Goal: Check status: Check status

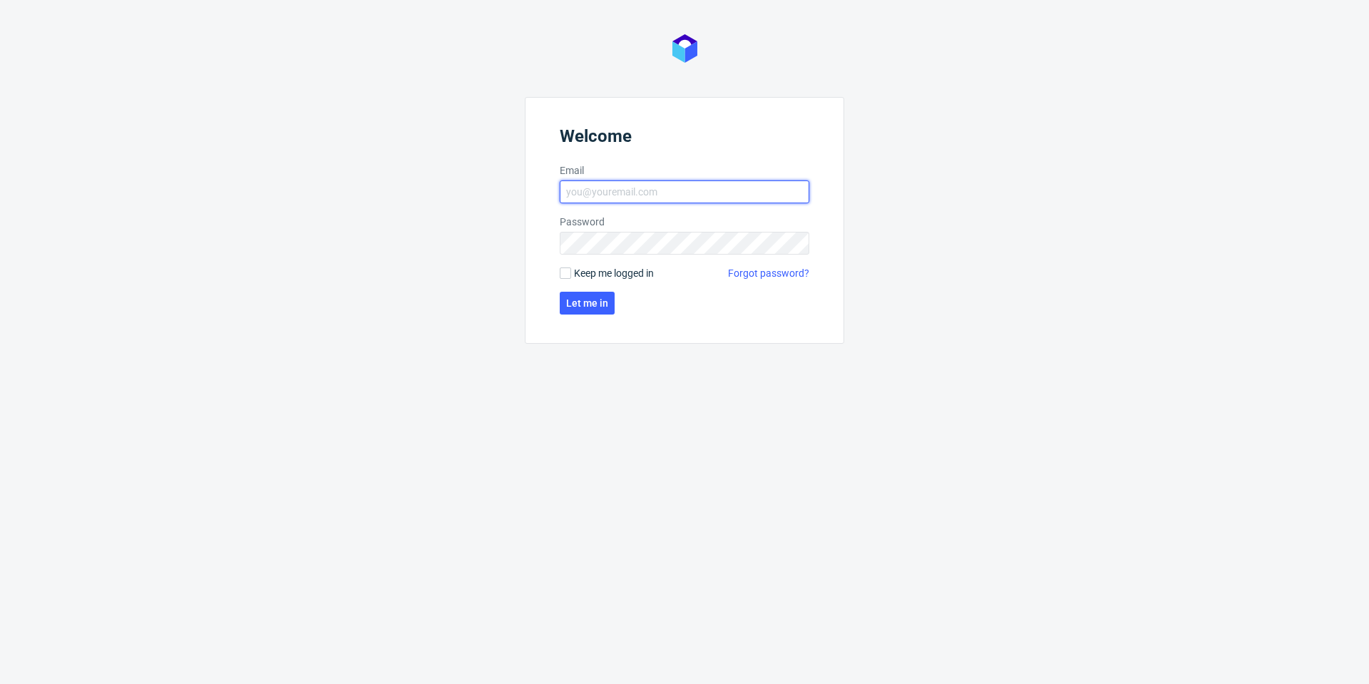
type input "[PERSON_NAME][EMAIL_ADDRESS][PERSON_NAME][DOMAIN_NAME]"
drag, startPoint x: 615, startPoint y: 302, endPoint x: 606, endPoint y: 304, distance: 8.7
click at [614, 302] on form "Welcome Email [PERSON_NAME][EMAIL_ADDRESS][PERSON_NAME][DOMAIN_NAME] Password K…" at bounding box center [685, 220] width 320 height 247
click at [603, 304] on span "Let me in" at bounding box center [587, 303] width 42 height 10
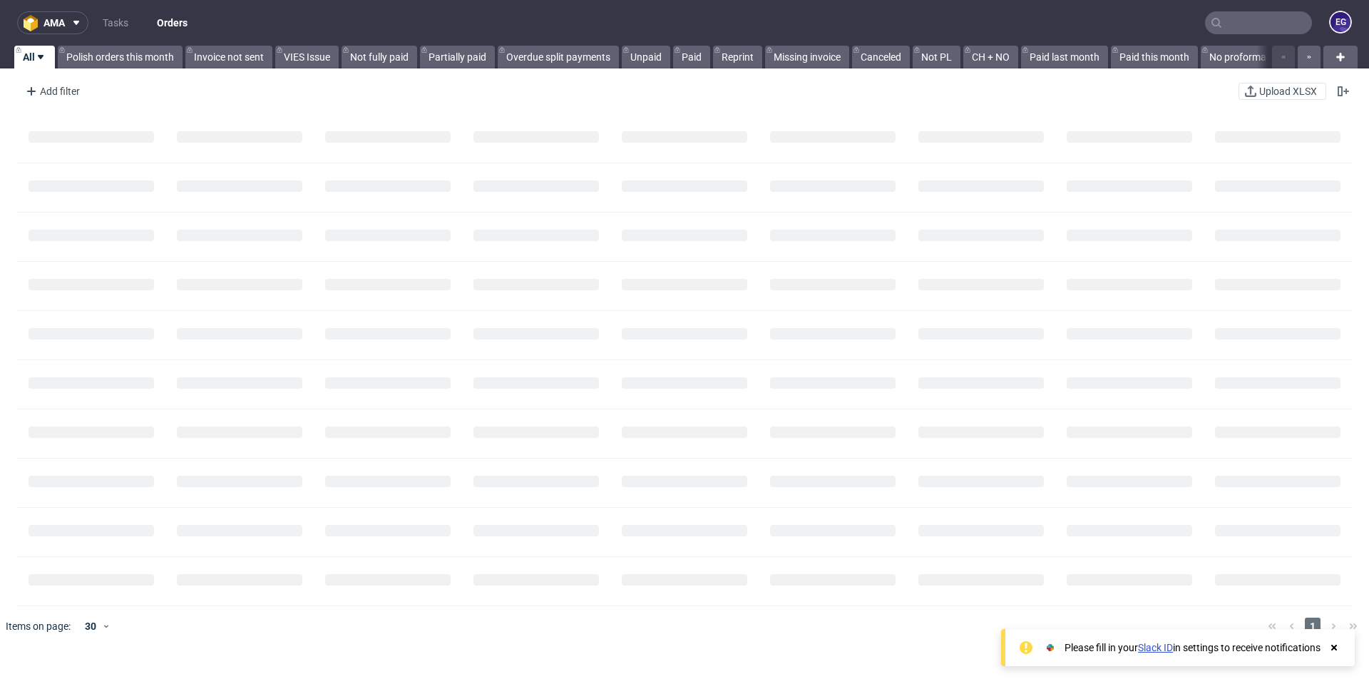
click at [1229, 21] on input "text" at bounding box center [1258, 22] width 107 height 23
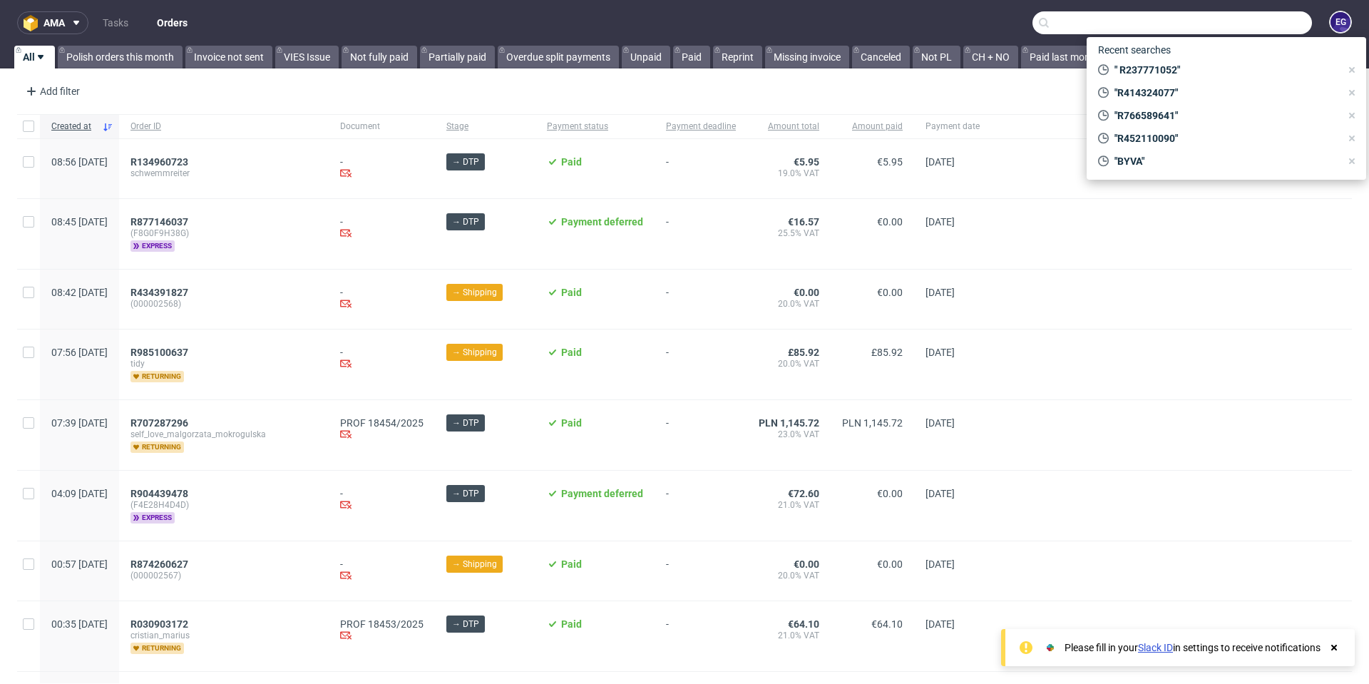
paste input "R835090123"
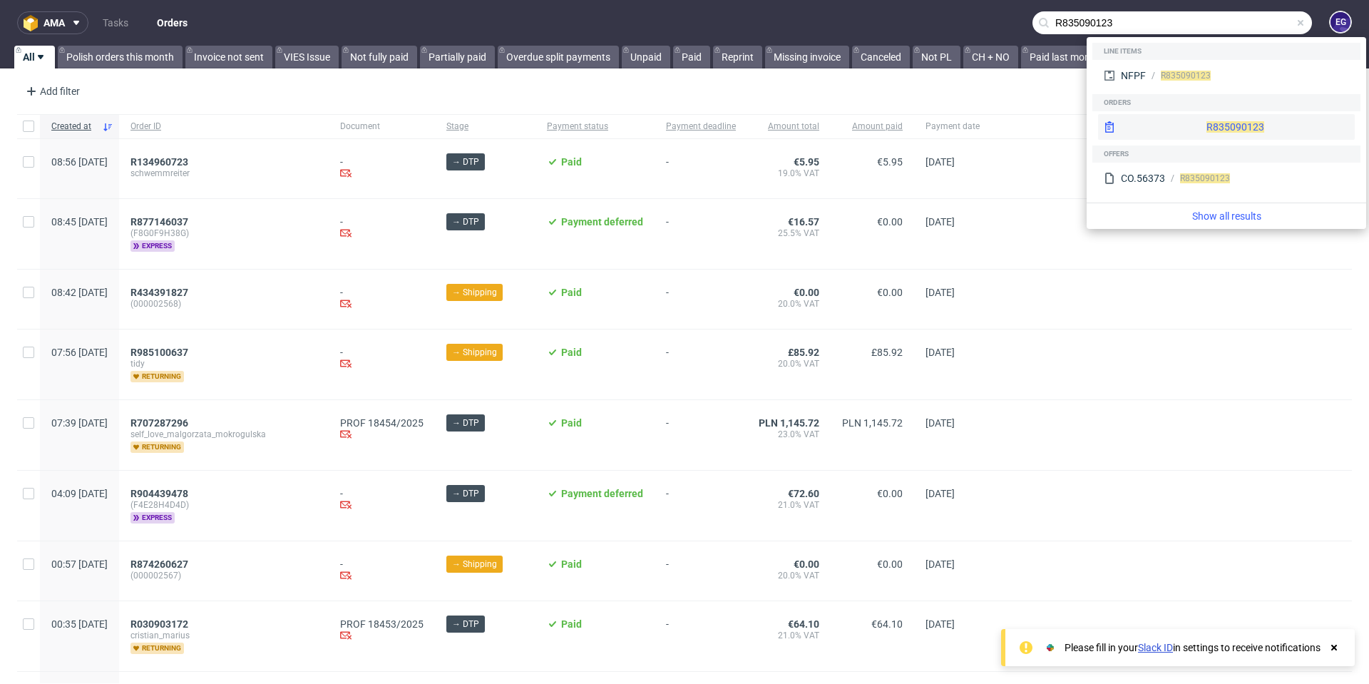
type input "R835090123"
click at [1207, 130] on span "R835090123" at bounding box center [1236, 126] width 58 height 11
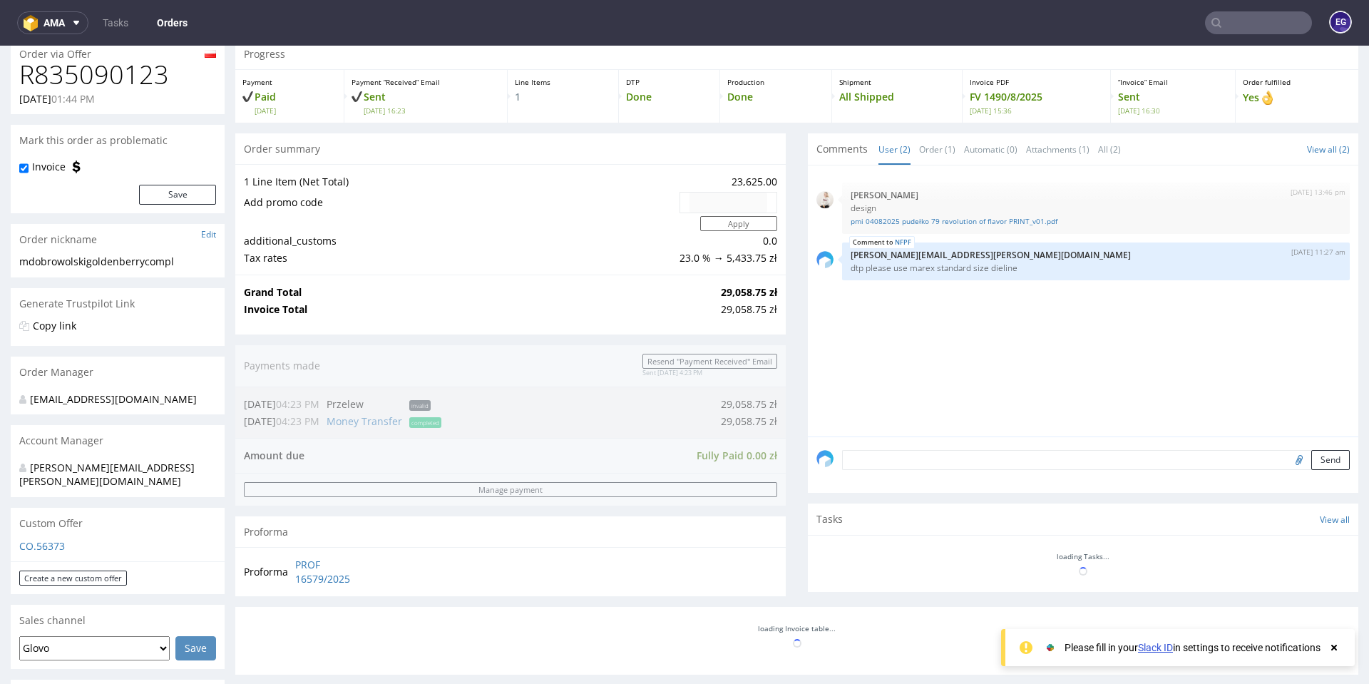
scroll to position [143, 0]
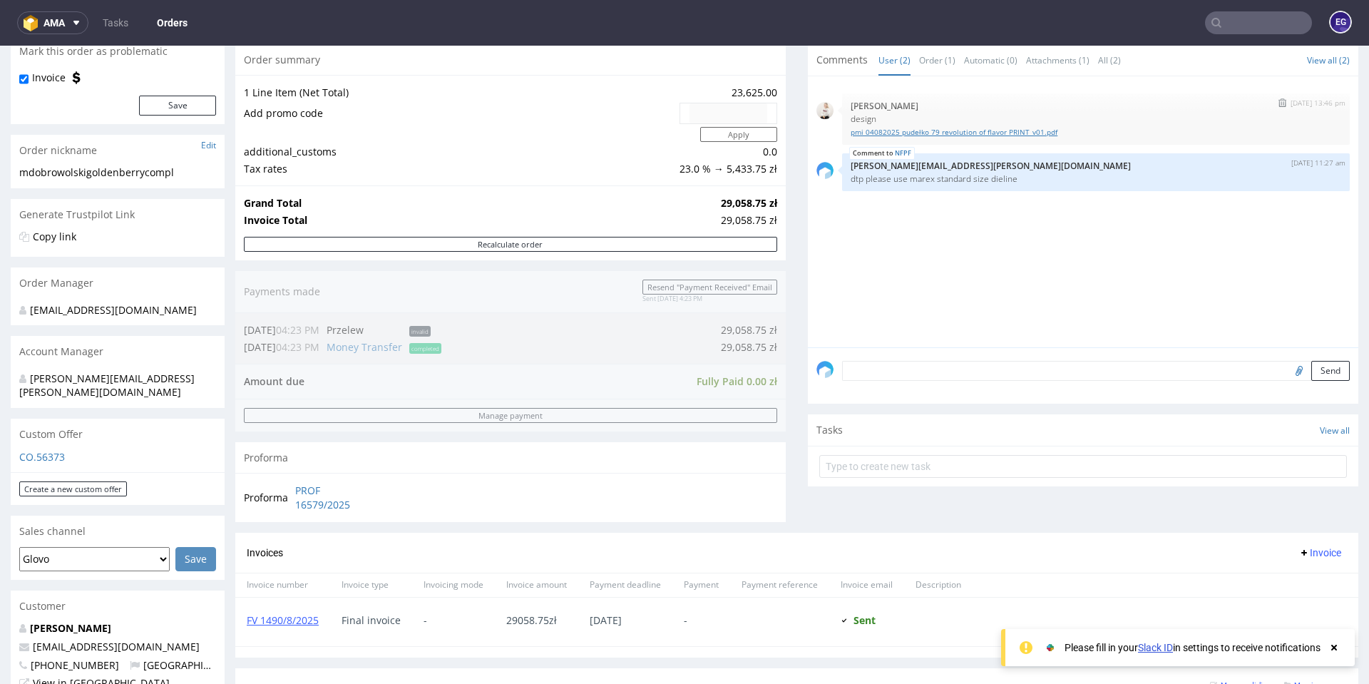
click at [942, 133] on link "pmi 04082025 pudełko 79 revolution of flavor PRINT_v01.pdf" at bounding box center [1096, 132] width 491 height 11
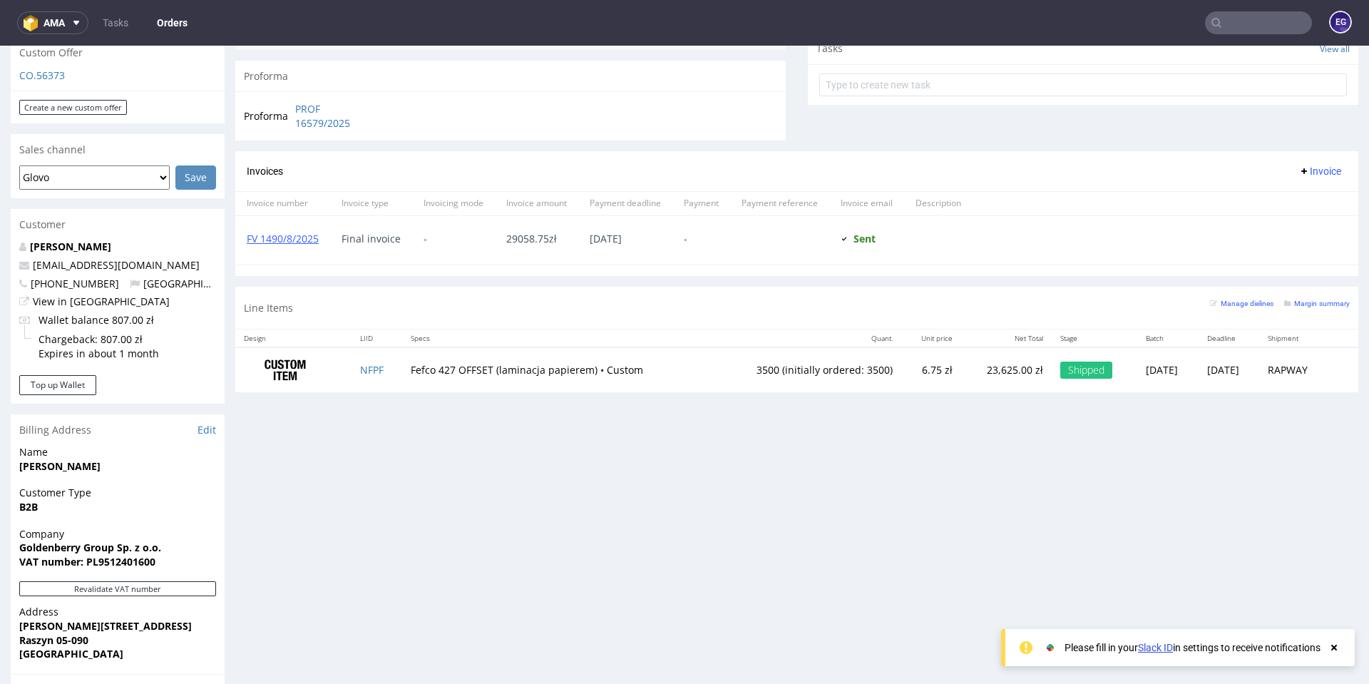
scroll to position [428, 0]
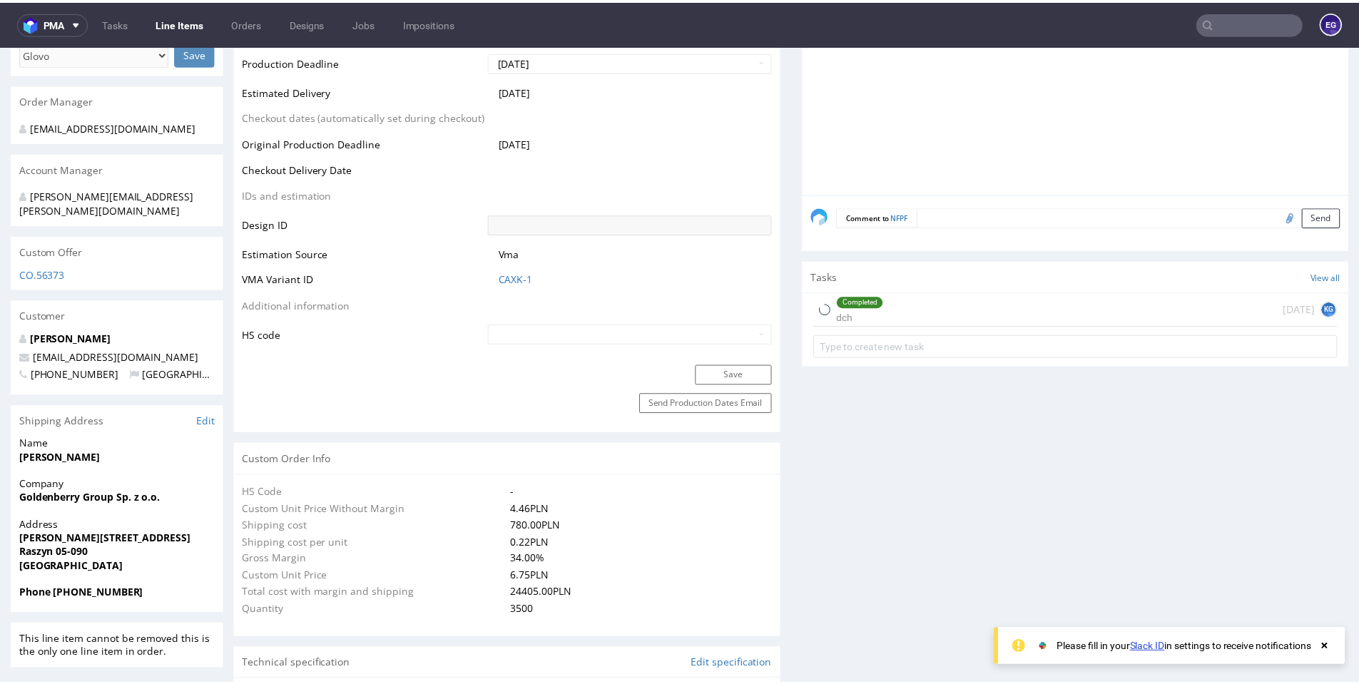
type input "3605"
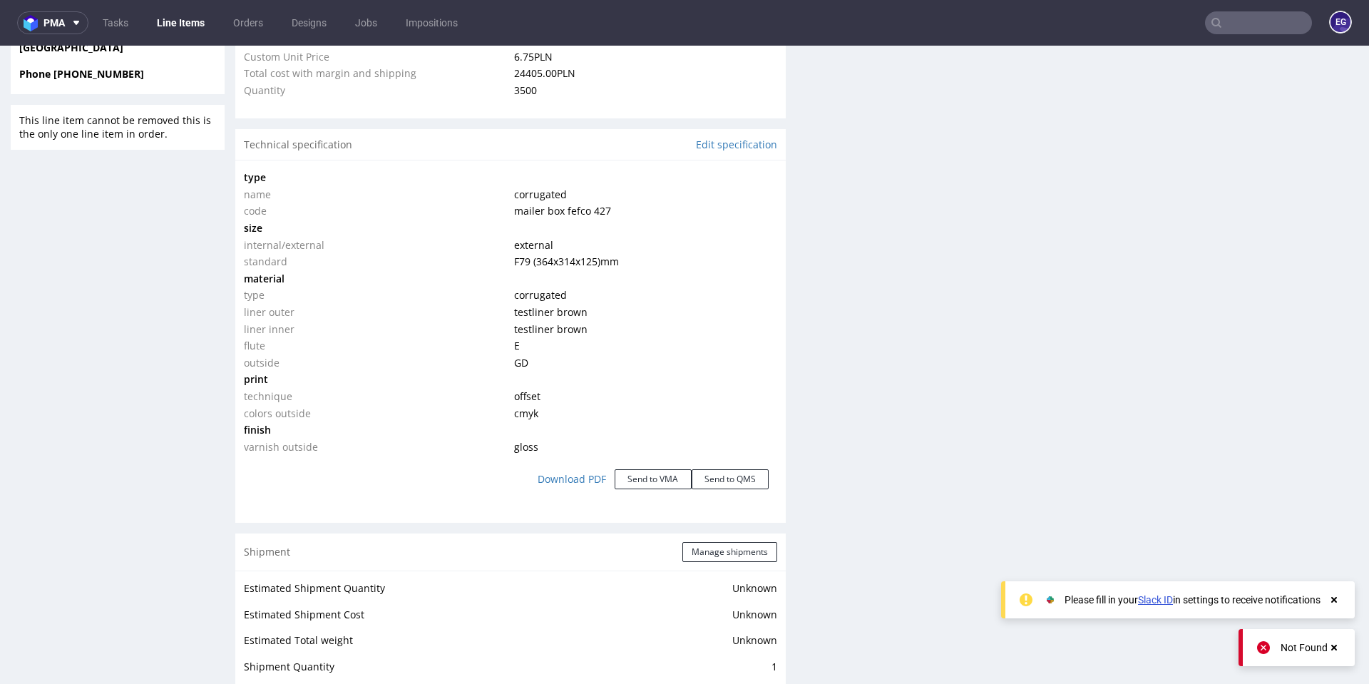
scroll to position [1275, 0]
